Goal: Participate in discussion: Engage in conversation with other users on a specific topic

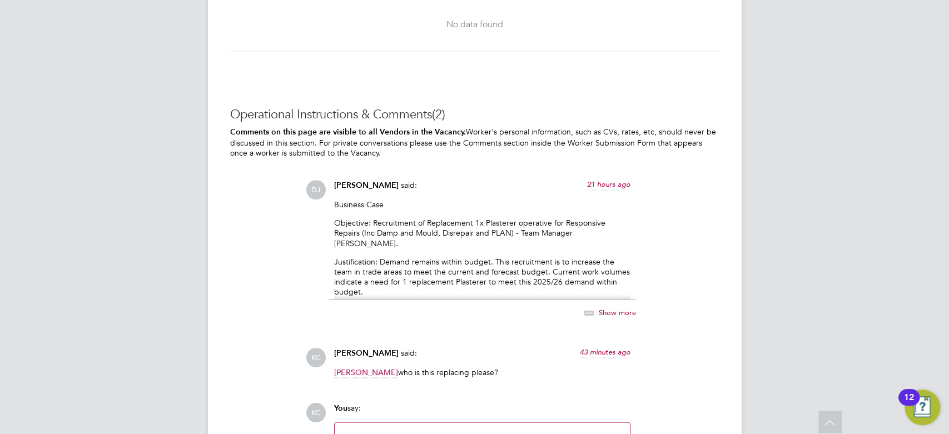
scroll to position [6, 5]
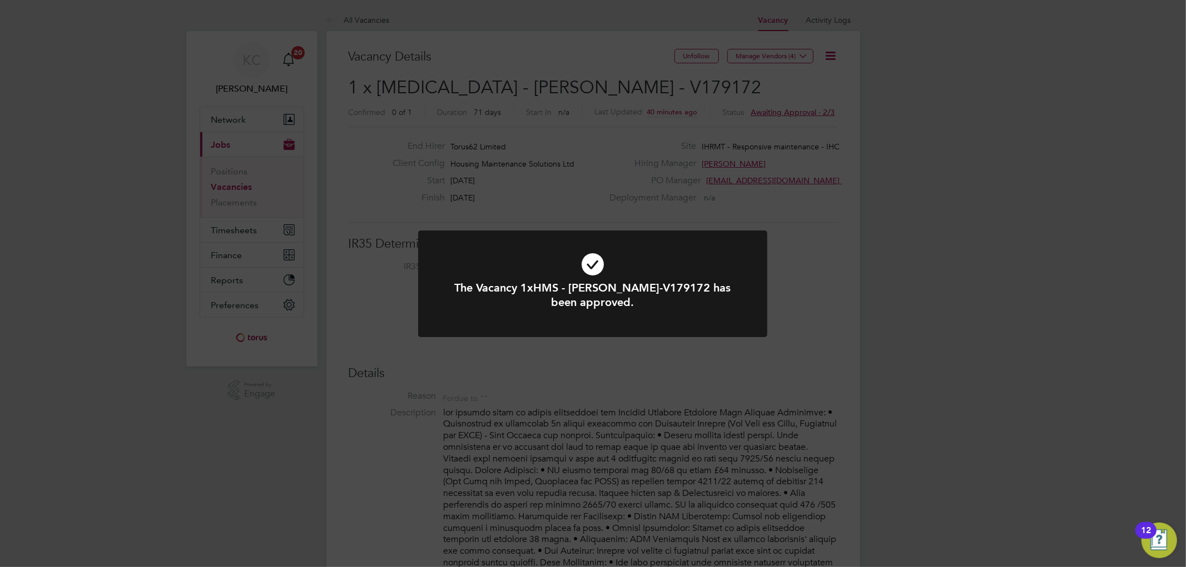
click at [809, 320] on div "The Vacancy 1xHMS - Joiner-V179172 has been approved. Cancel Okay" at bounding box center [593, 283] width 1186 height 567
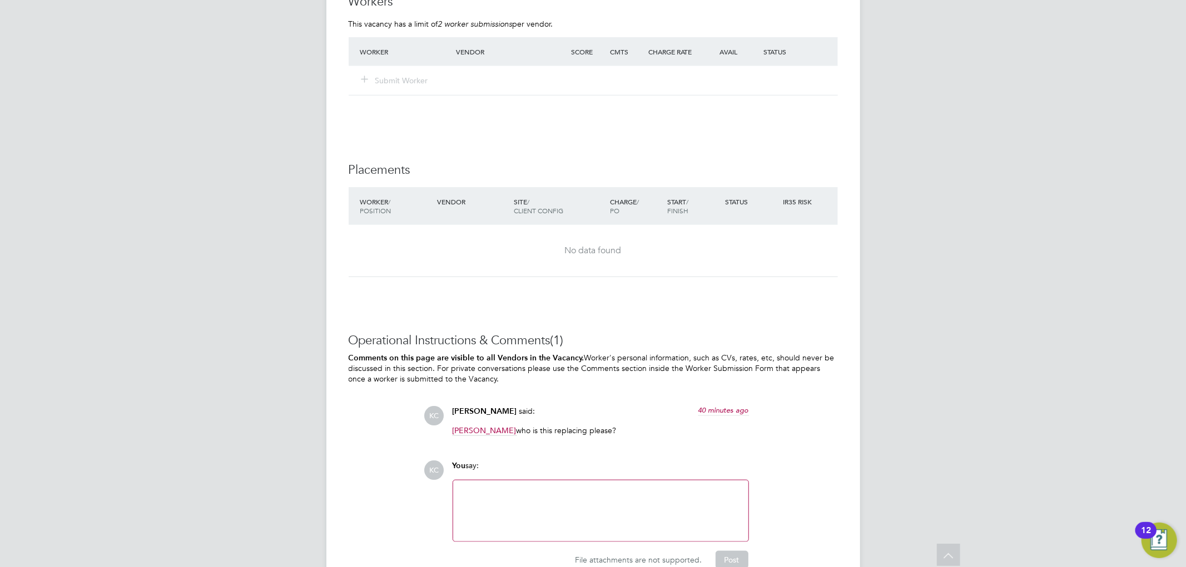
click at [645, 494] on div at bounding box center [601, 511] width 282 height 48
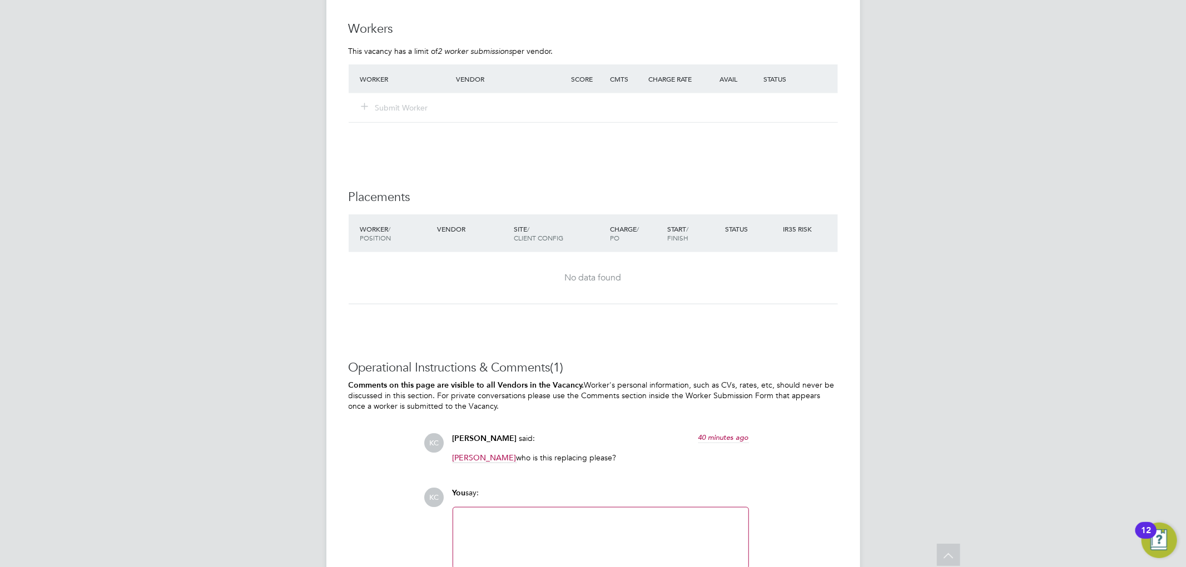
scroll to position [1046, 0]
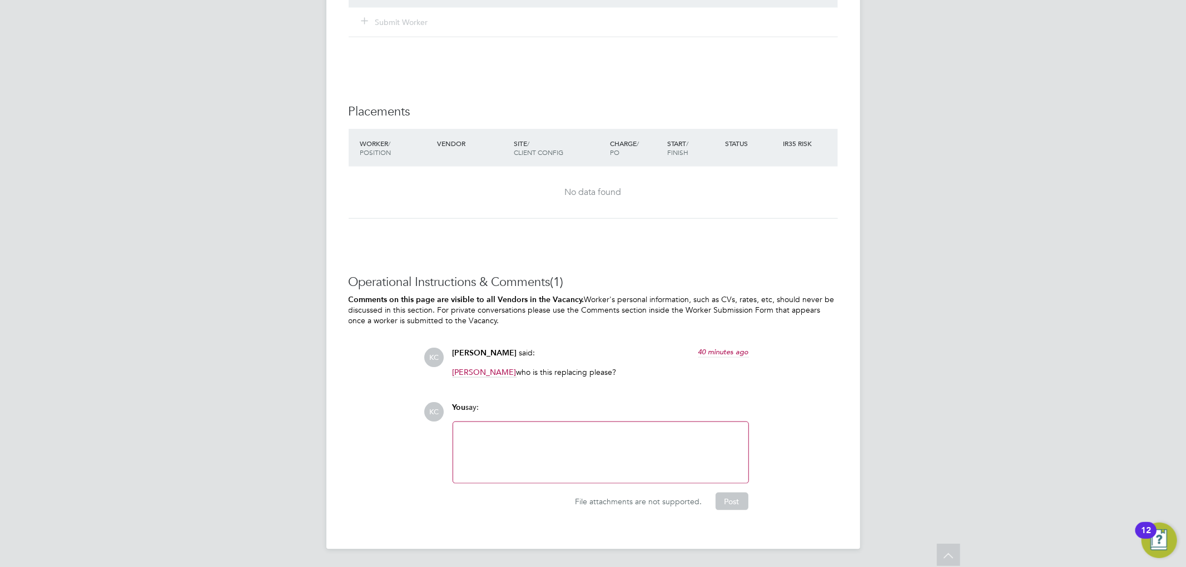
click at [604, 452] on div at bounding box center [601, 453] width 282 height 48
click at [736, 505] on button "Post" at bounding box center [731, 502] width 33 height 18
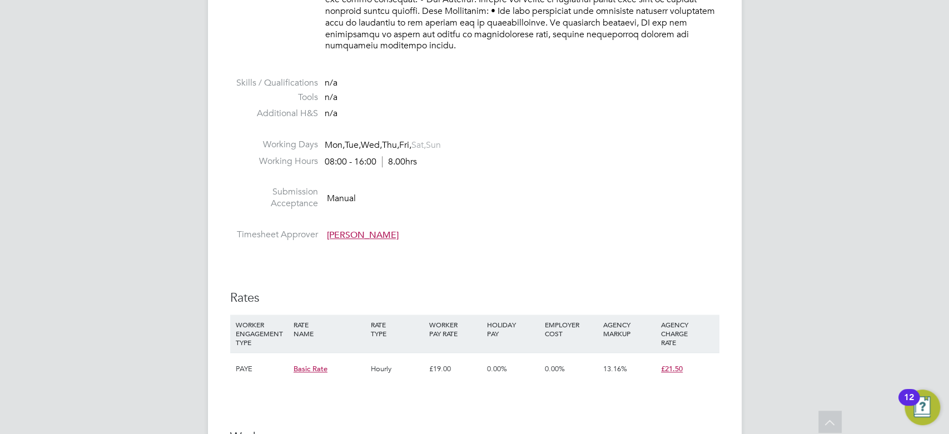
scroll to position [6, 5]
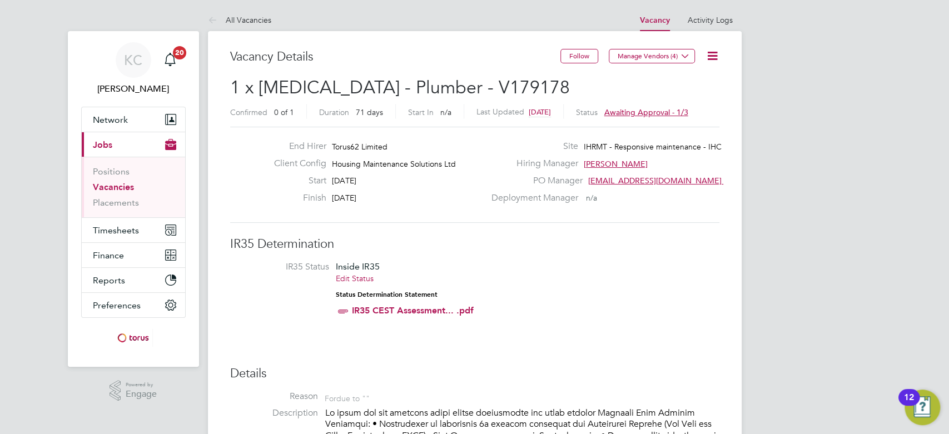
scroll to position [33, 77]
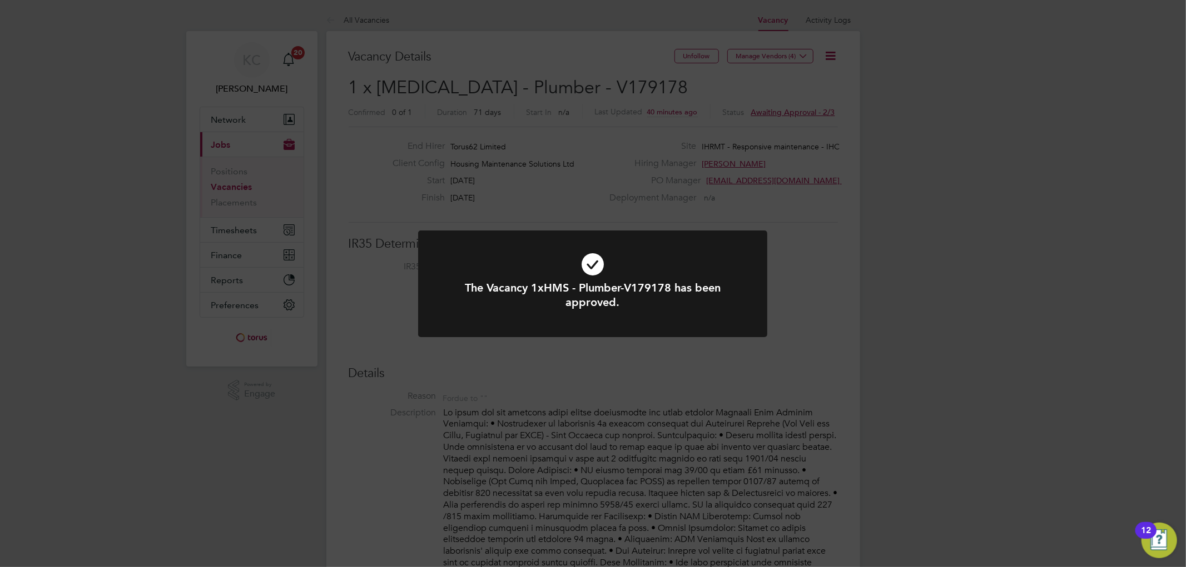
click at [846, 375] on div "The Vacancy 1xHMS - Plumber-V179178 has been approved. Cancel Okay" at bounding box center [593, 283] width 1186 height 567
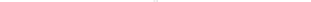
scroll to position [1046, 0]
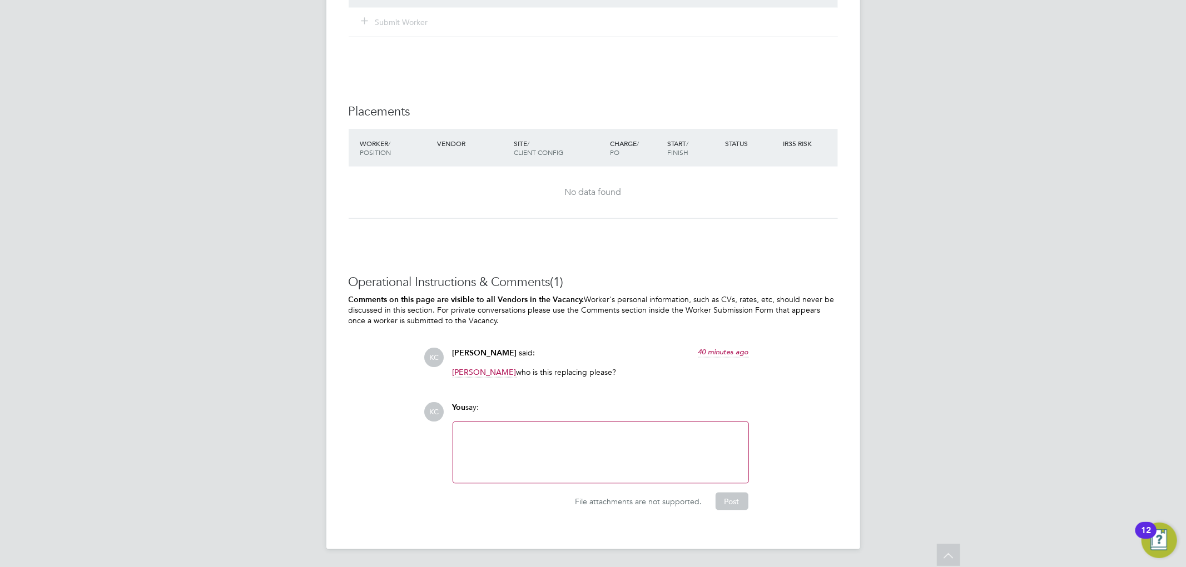
click at [646, 442] on div at bounding box center [601, 453] width 282 height 48
click at [725, 503] on button "Post" at bounding box center [731, 502] width 33 height 18
